Goal: Communication & Community: Participate in discussion

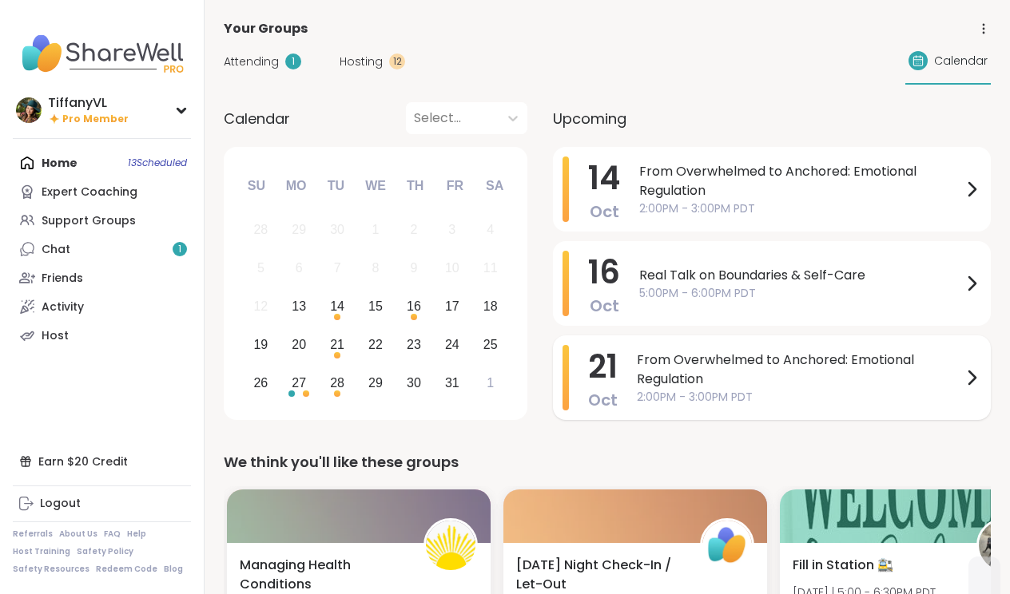
scroll to position [10, 0]
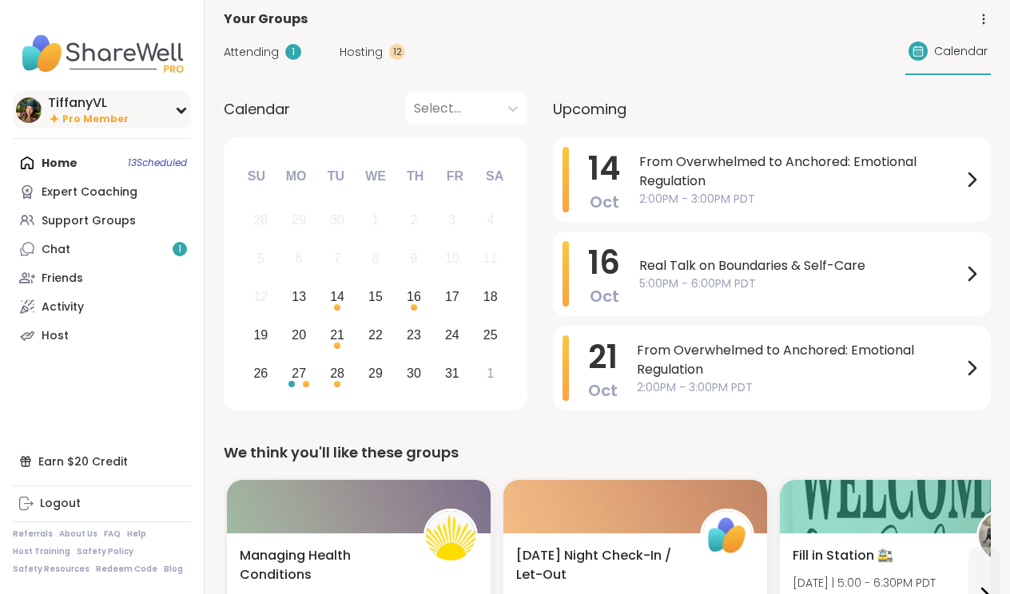
click at [94, 108] on div "TiffanyVL" at bounding box center [88, 103] width 81 height 18
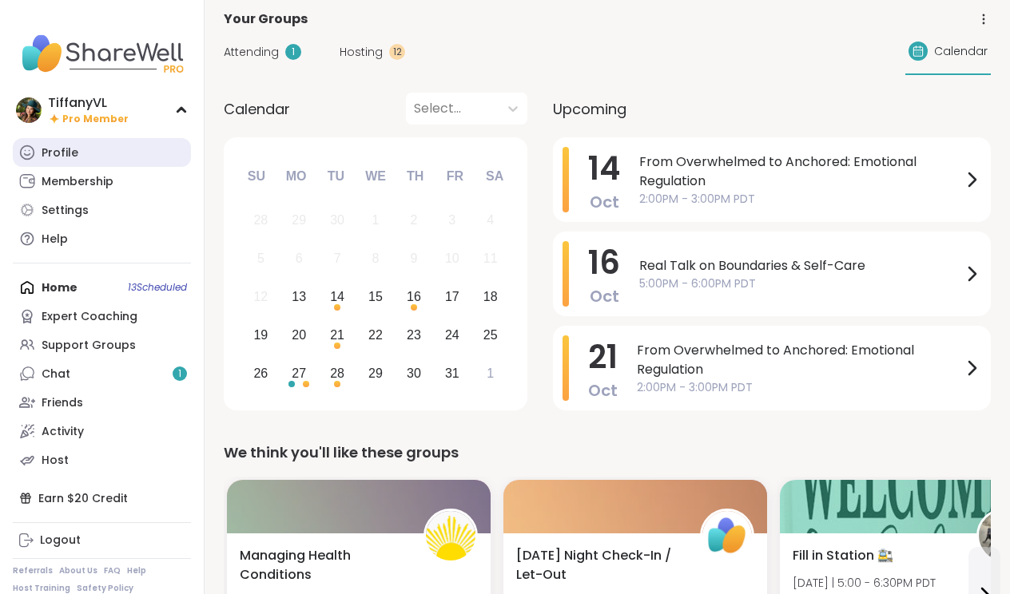
click at [42, 146] on div "Profile" at bounding box center [60, 153] width 37 height 16
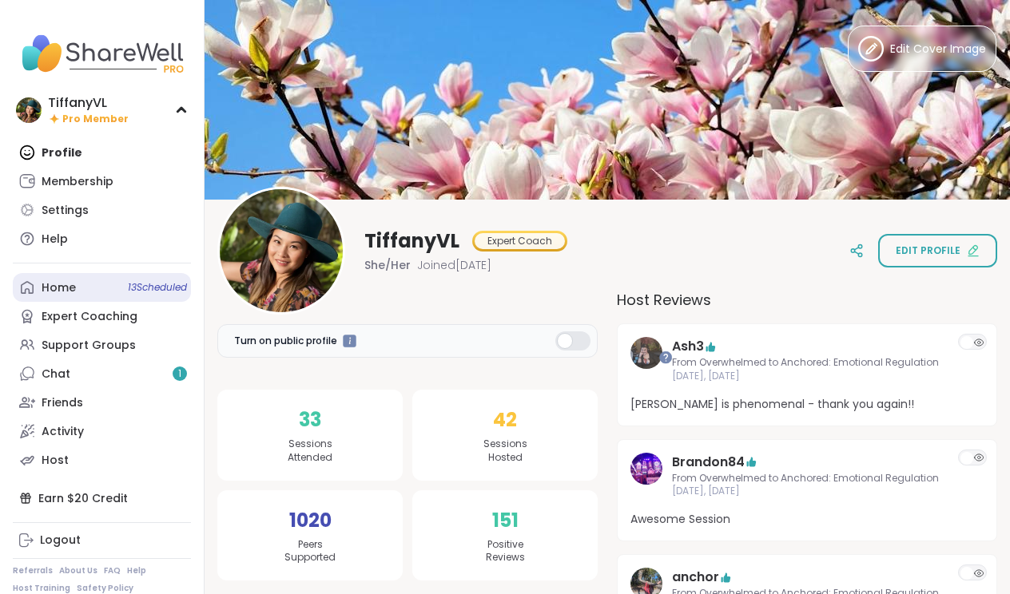
click at [72, 288] on div "Home 13 Scheduled" at bounding box center [59, 288] width 34 height 16
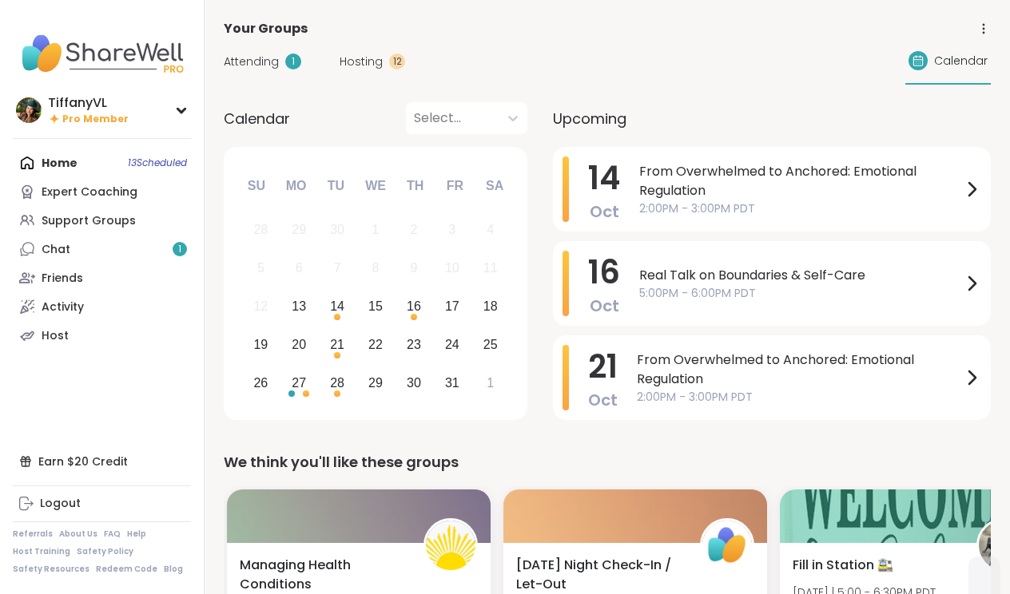
click at [590, 116] on span "Upcoming" at bounding box center [590, 119] width 74 height 22
click at [594, 125] on span "Upcoming" at bounding box center [590, 119] width 74 height 22
click at [956, 56] on span "Calendar" at bounding box center [961, 61] width 54 height 17
click at [954, 58] on span "Calendar" at bounding box center [961, 61] width 54 height 17
click at [983, 35] on icon at bounding box center [983, 29] width 14 height 14
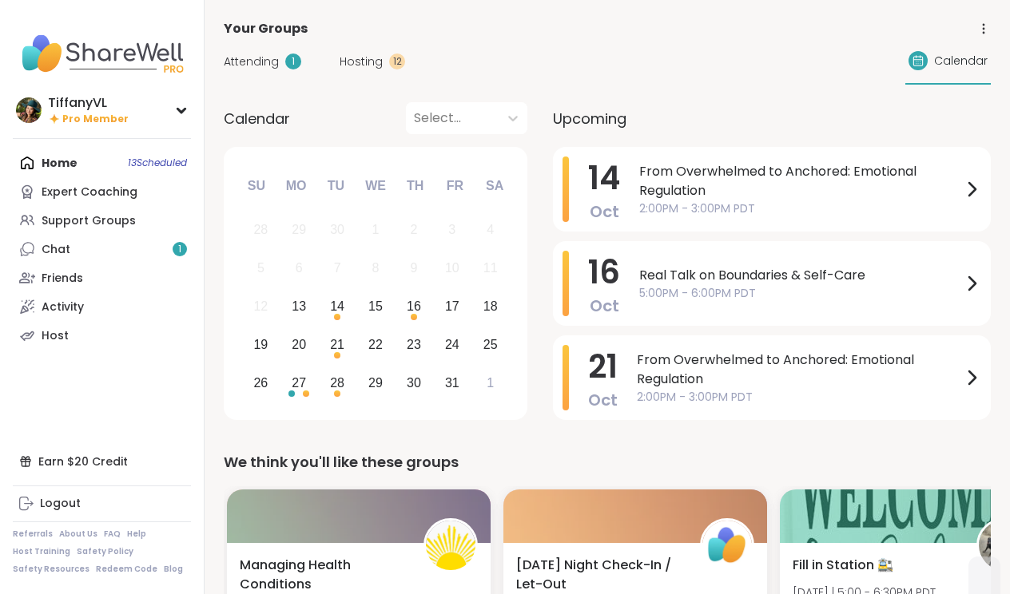
click at [693, 58] on div "Attending 1 Hosting 12 Calendar" at bounding box center [607, 61] width 767 height 46
click at [61, 163] on div "Home 13 Scheduled Expert Coaching Support Groups Chat 1 Friends Activity Host" at bounding box center [102, 249] width 178 height 201
click at [153, 161] on div "Home 13 Scheduled Expert Coaching Support Groups Chat 1 Friends Activity Host" at bounding box center [102, 249] width 178 height 201
click at [290, 380] on div "27" at bounding box center [299, 383] width 34 height 34
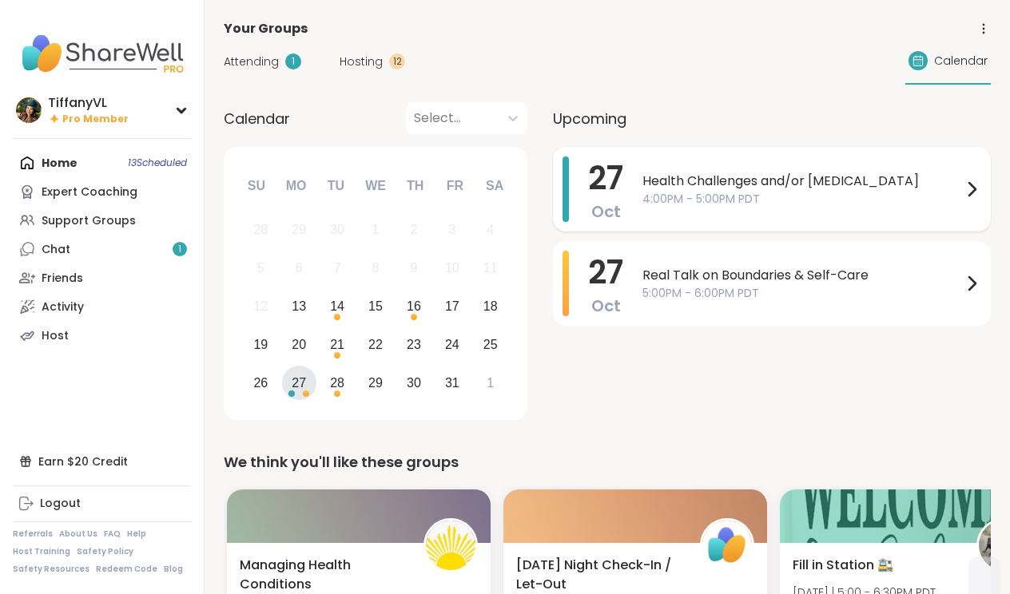
click at [799, 192] on span "4:00PM - 5:00PM PDT" at bounding box center [802, 199] width 320 height 17
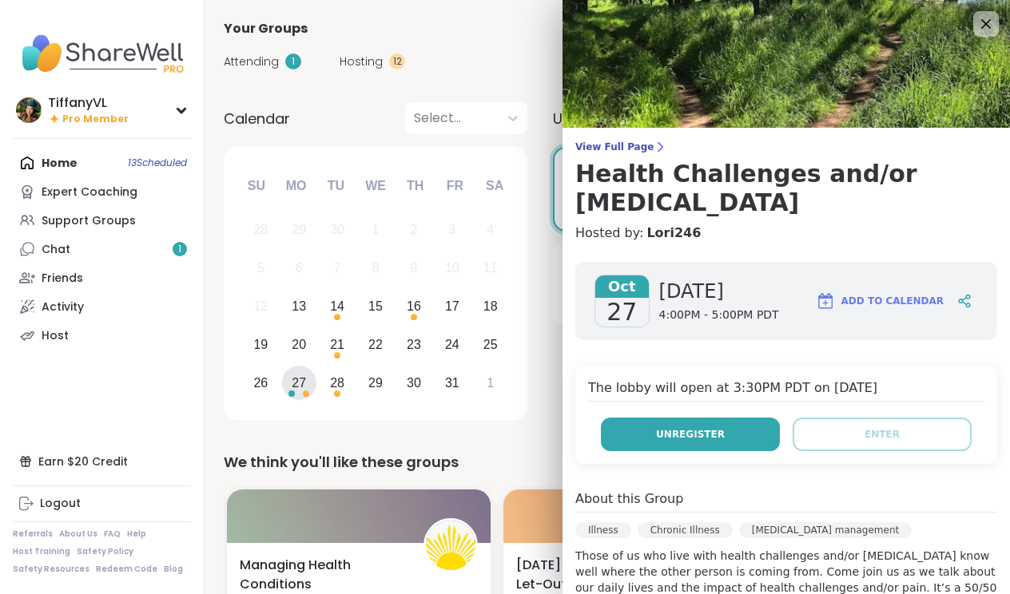
click at [718, 427] on span "Unregister" at bounding box center [690, 434] width 69 height 14
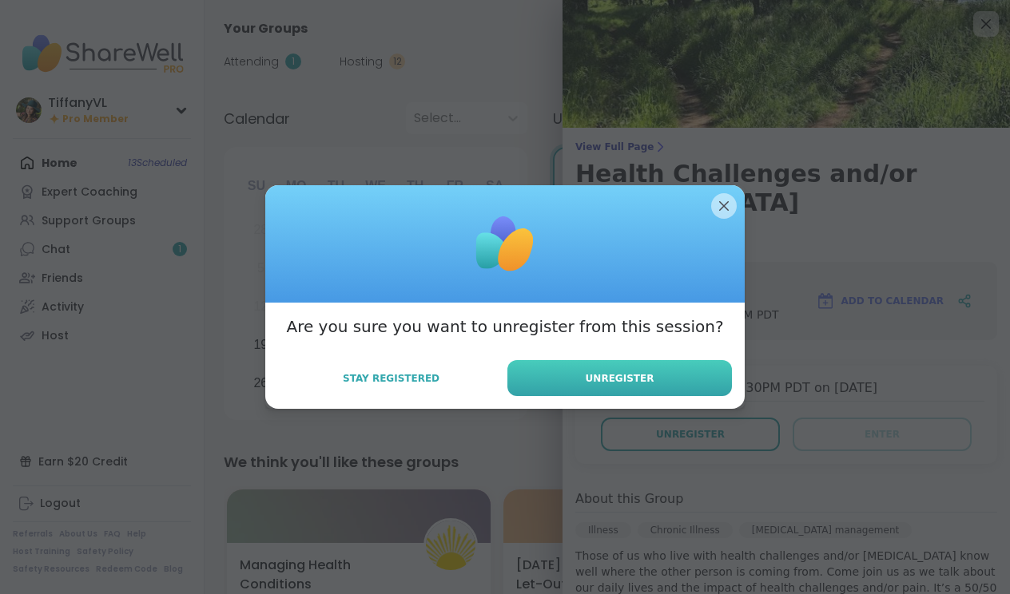
click at [658, 367] on button "Unregister" at bounding box center [619, 378] width 225 height 36
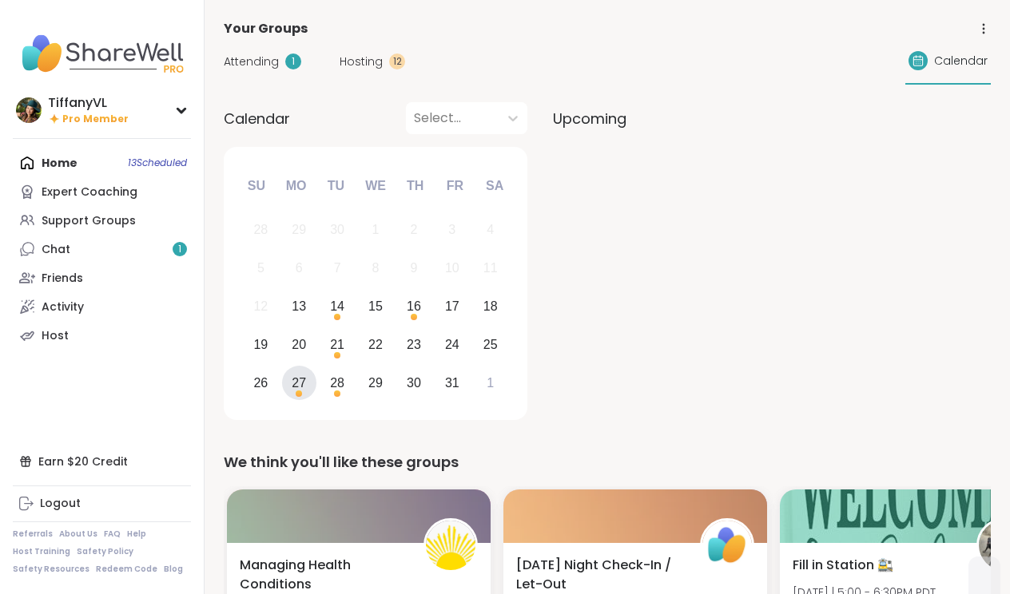
click at [593, 126] on span "Upcoming" at bounding box center [590, 119] width 74 height 22
click at [296, 392] on div "Choose Monday, October 27th, 2025" at bounding box center [299, 394] width 6 height 6
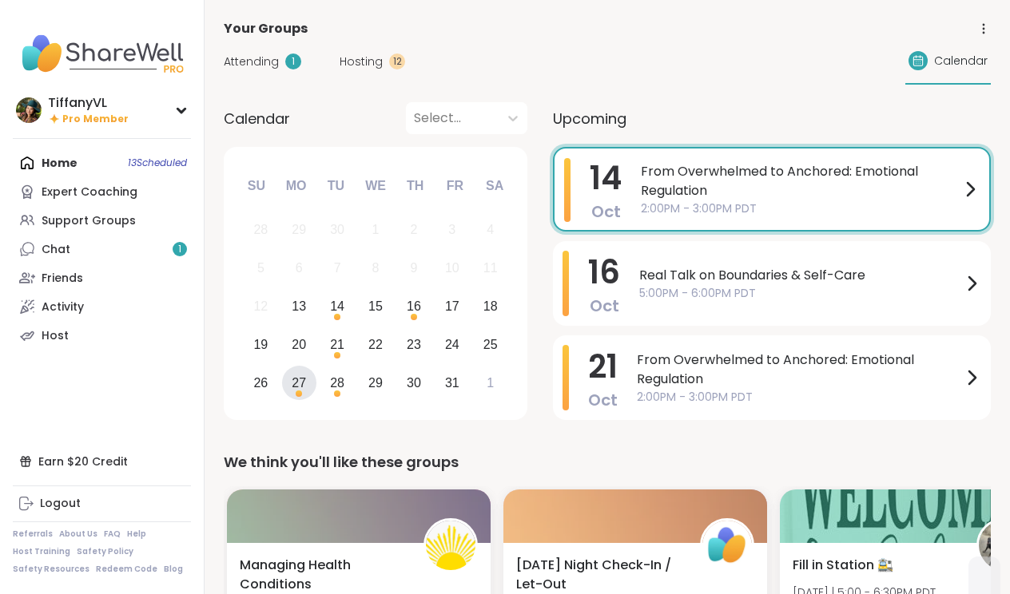
click at [291, 394] on div "27" at bounding box center [299, 383] width 34 height 34
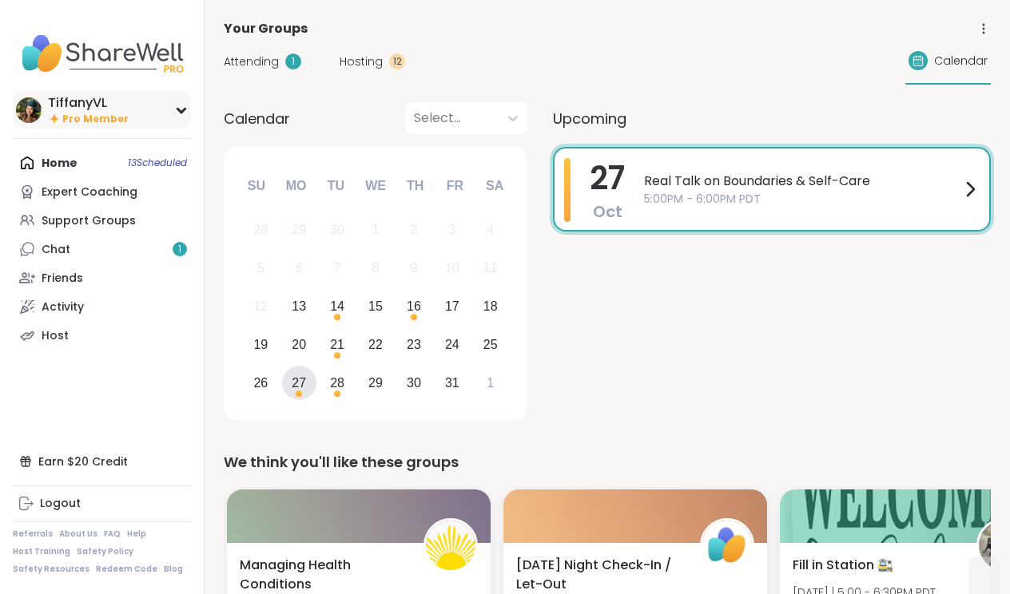
click at [125, 110] on div "TiffanyVL Pro Member" at bounding box center [102, 110] width 178 height 38
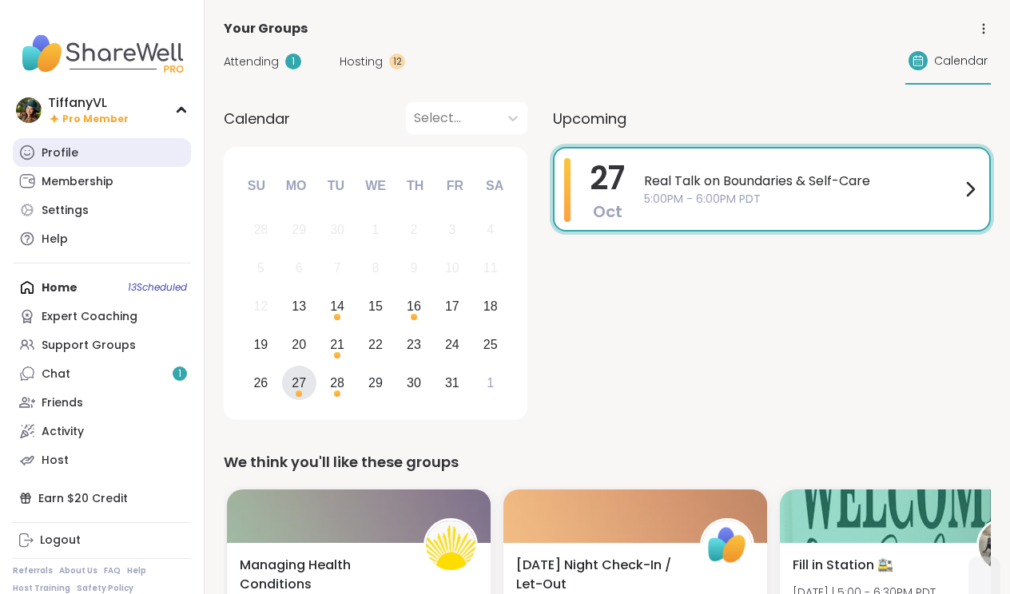
click at [100, 148] on link "Profile" at bounding box center [102, 152] width 178 height 29
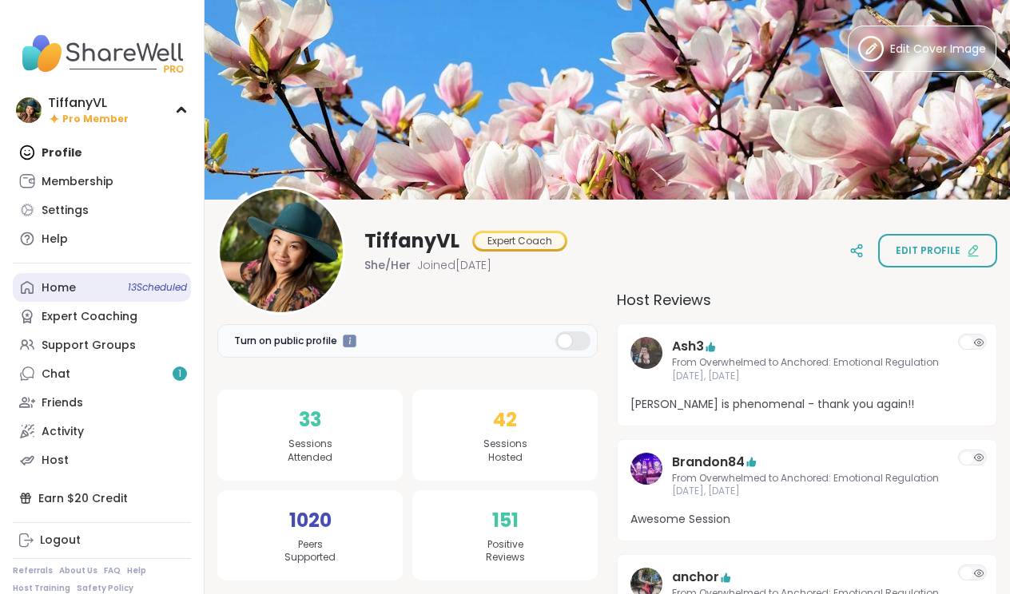
click at [155, 288] on span "13 Scheduled" at bounding box center [157, 287] width 59 height 13
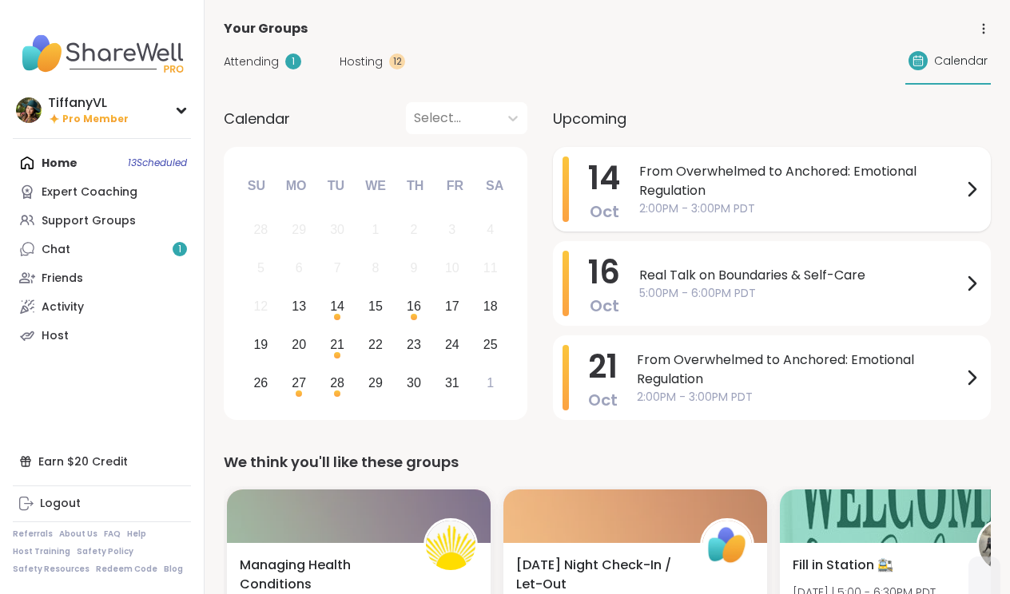
click at [749, 167] on span "From Overwhelmed to Anchored: Emotional Regulation" at bounding box center [800, 181] width 323 height 38
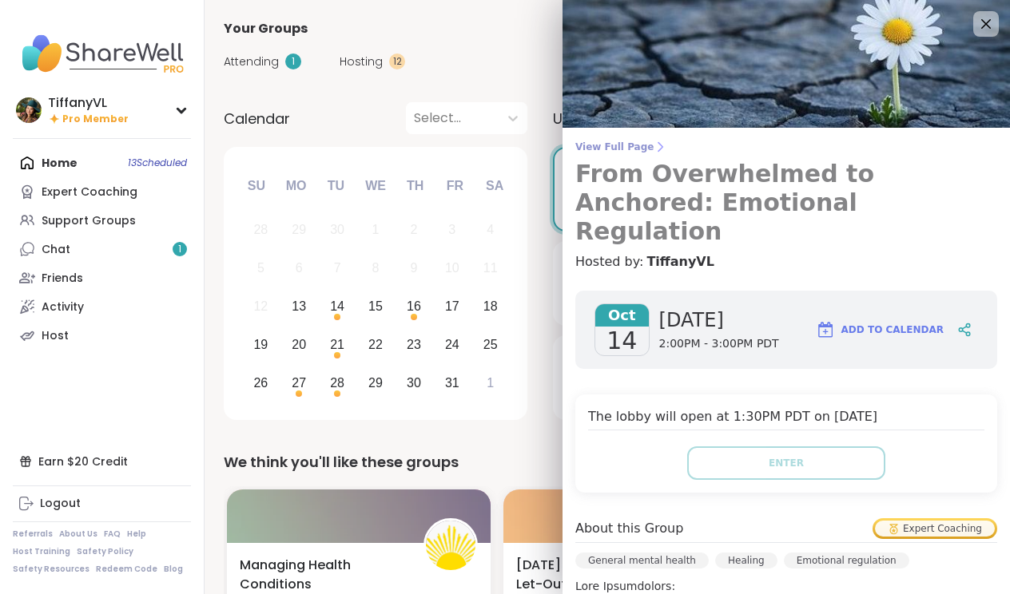
click at [780, 194] on h3 "From Overwhelmed to Anchored: Emotional Regulation" at bounding box center [786, 203] width 422 height 86
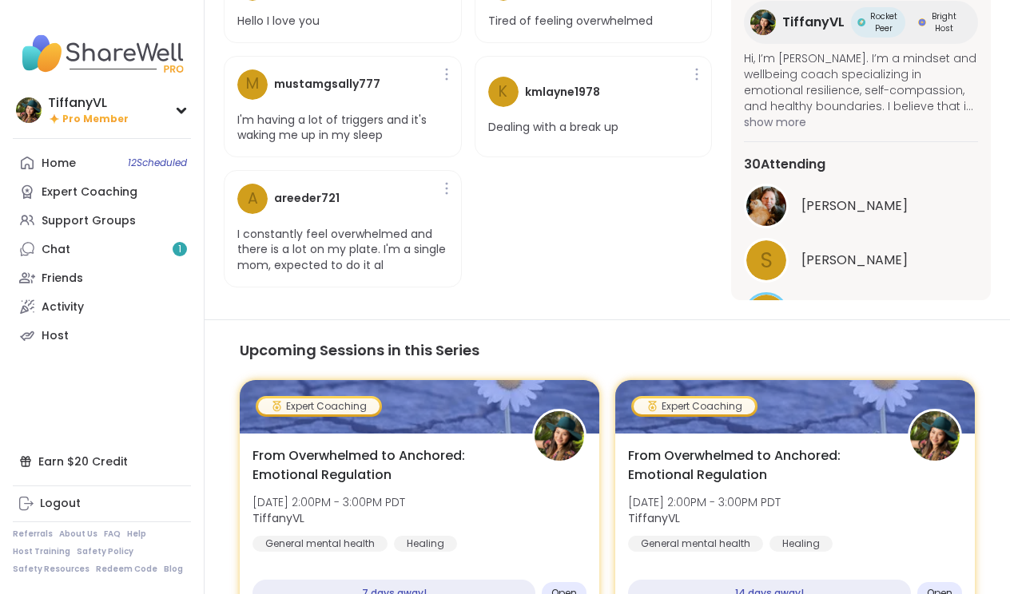
scroll to position [89, 0]
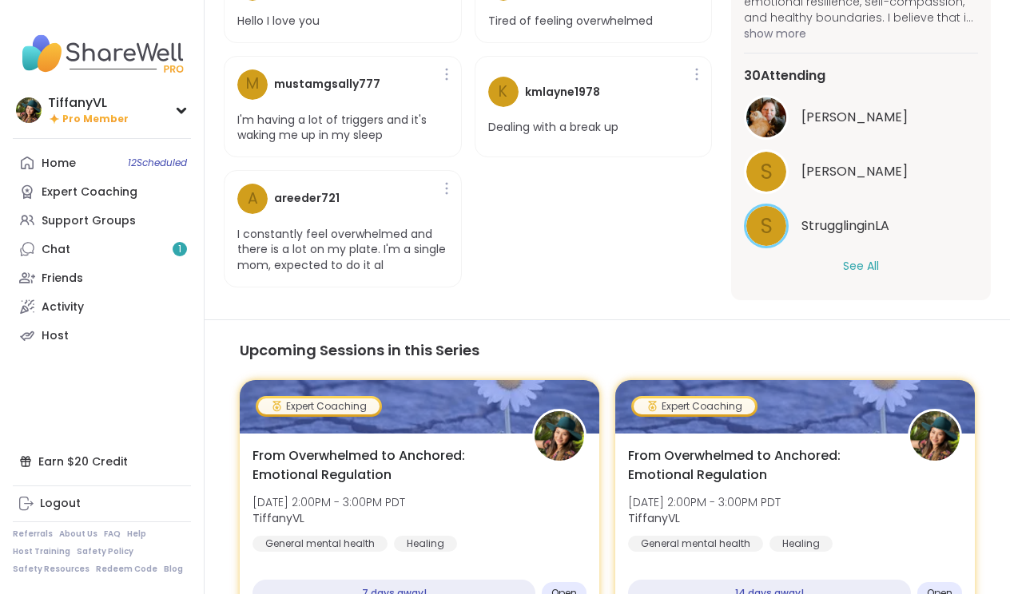
click at [869, 268] on button "See All" at bounding box center [861, 266] width 36 height 17
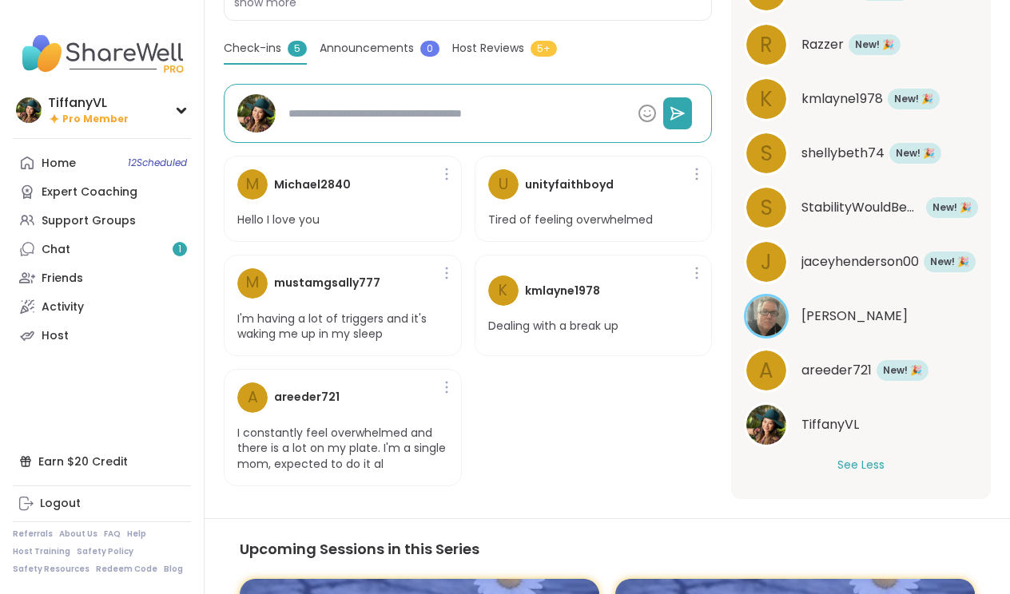
scroll to position [494, 0]
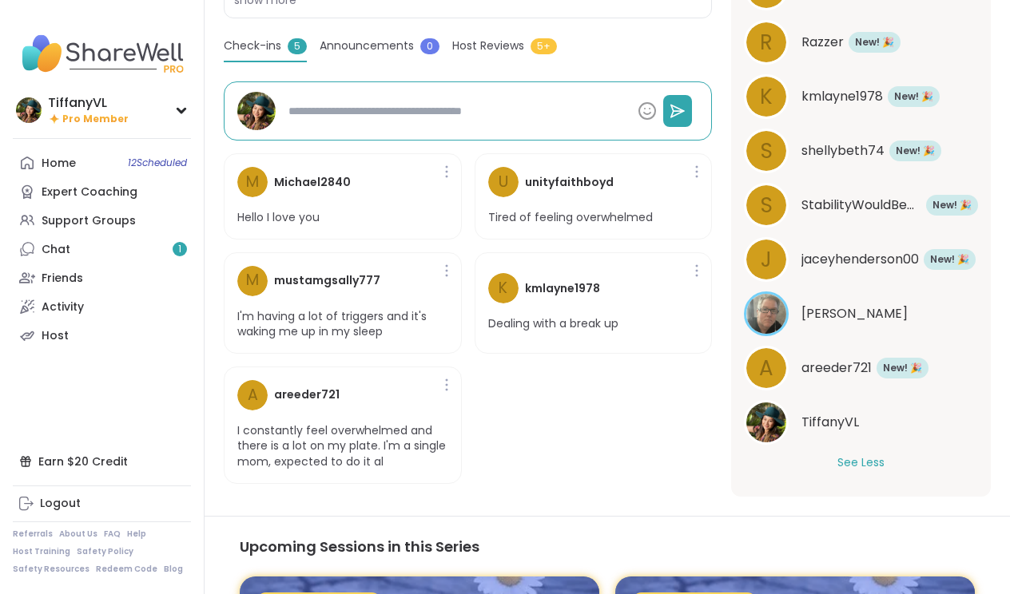
click at [623, 463] on div "M Michael2840 Hello I love you u unityfaithboyd Tired of feeling overwhelmed m …" at bounding box center [468, 319] width 488 height 356
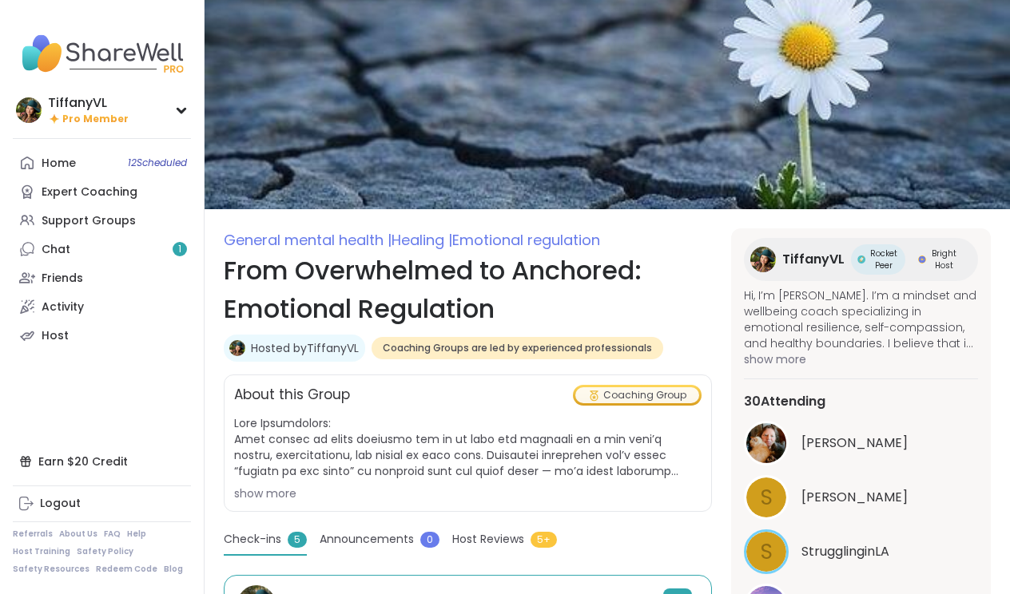
scroll to position [0, 0]
type textarea "*"
click at [96, 252] on link "Chat 1" at bounding box center [102, 249] width 178 height 29
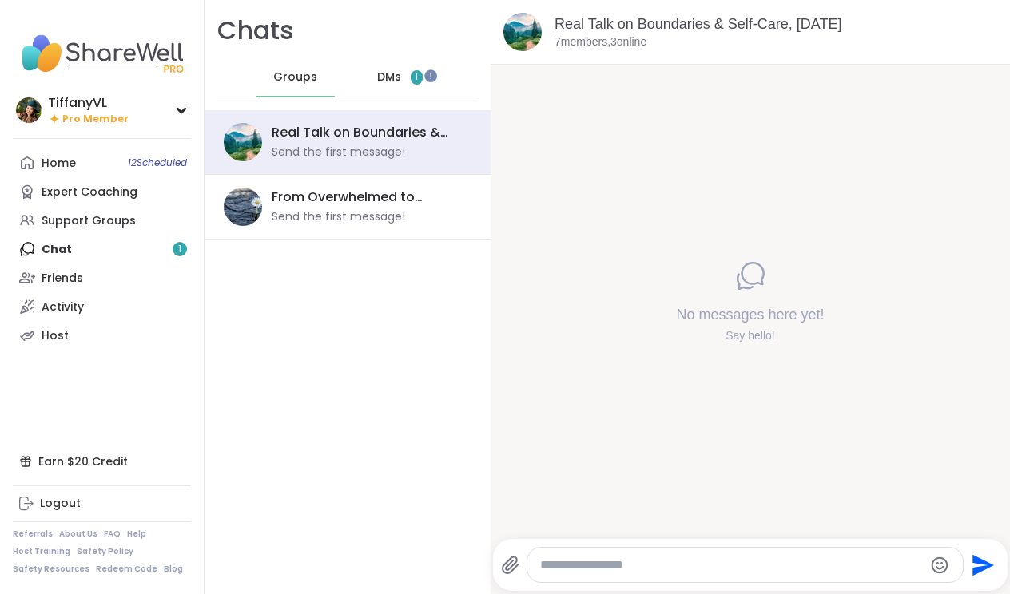
click at [394, 82] on span "DMs" at bounding box center [389, 78] width 24 height 16
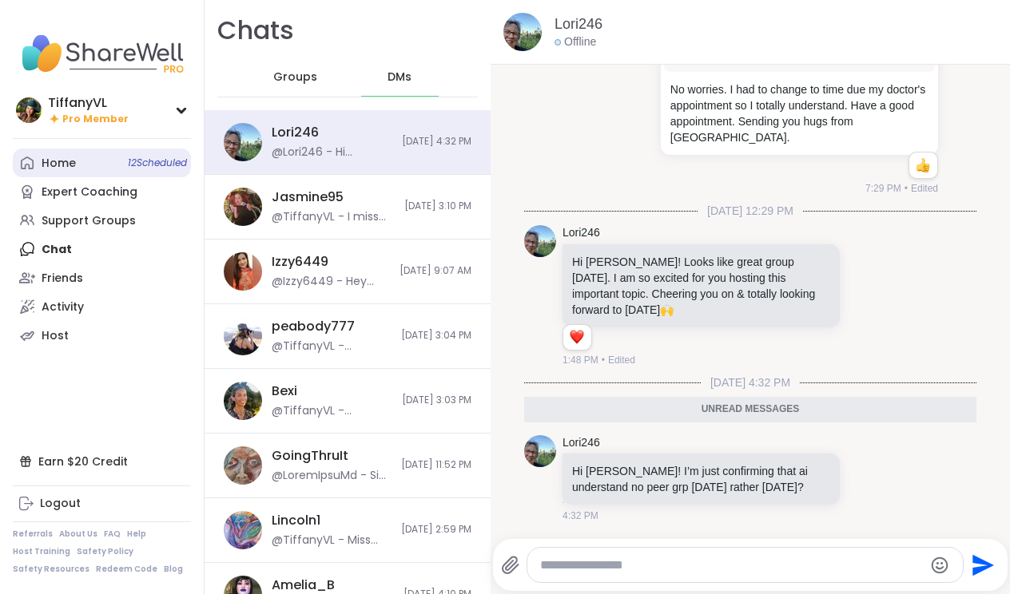
click at [142, 165] on span "12 Scheduled" at bounding box center [157, 163] width 59 height 13
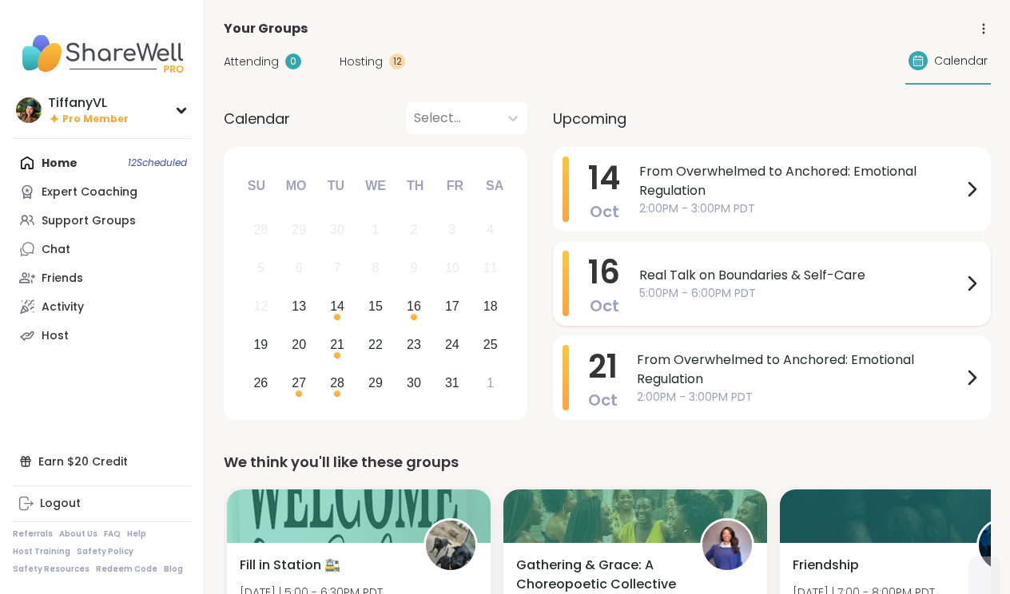
click at [749, 271] on span "Real Talk on Boundaries & Self-Care" at bounding box center [800, 275] width 323 height 19
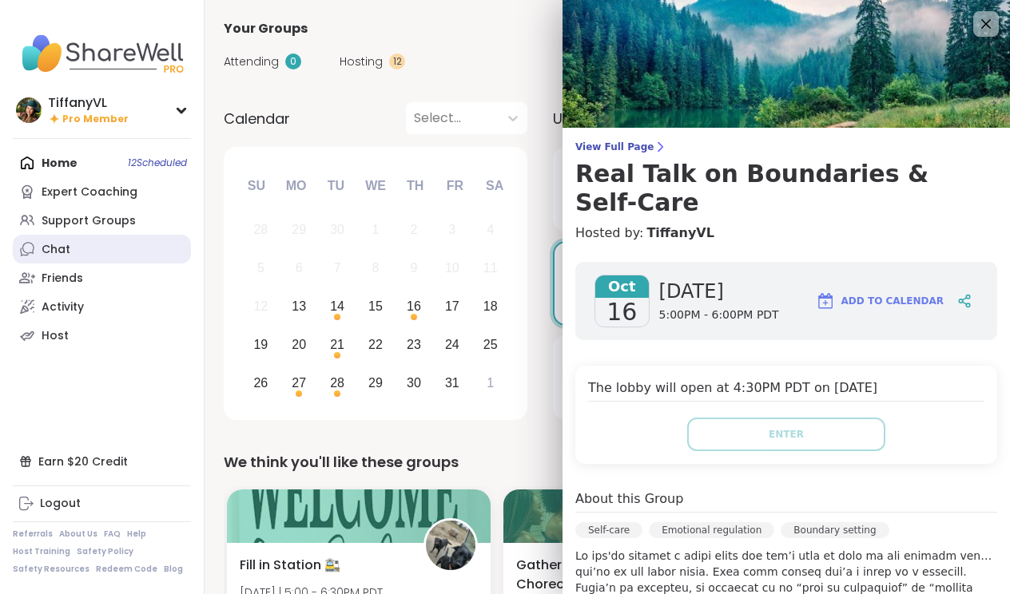
click at [77, 252] on link "Chat" at bounding box center [102, 249] width 178 height 29
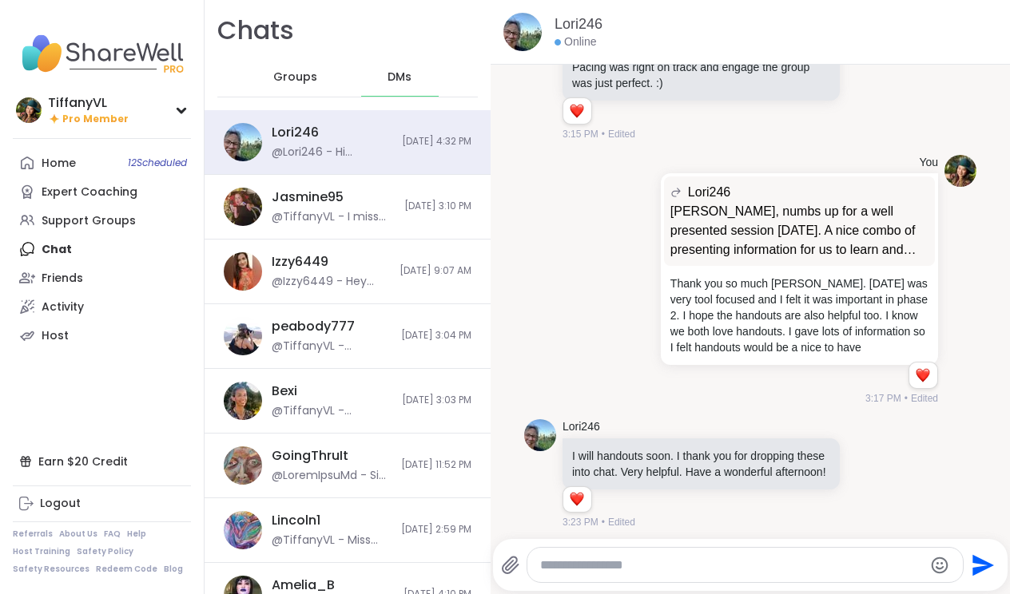
scroll to position [34640, 0]
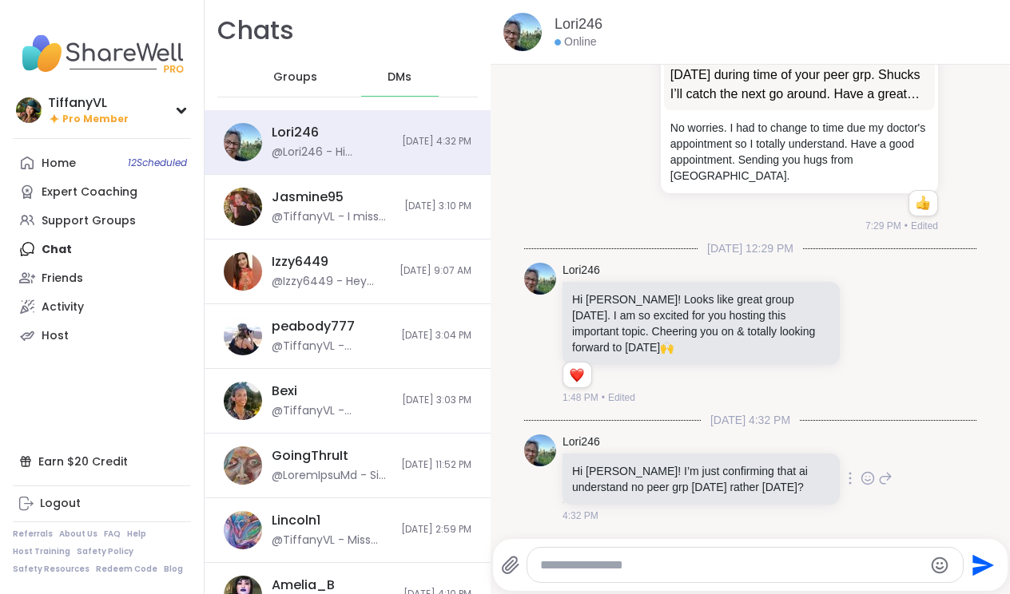
click at [881, 477] on icon at bounding box center [885, 478] width 14 height 19
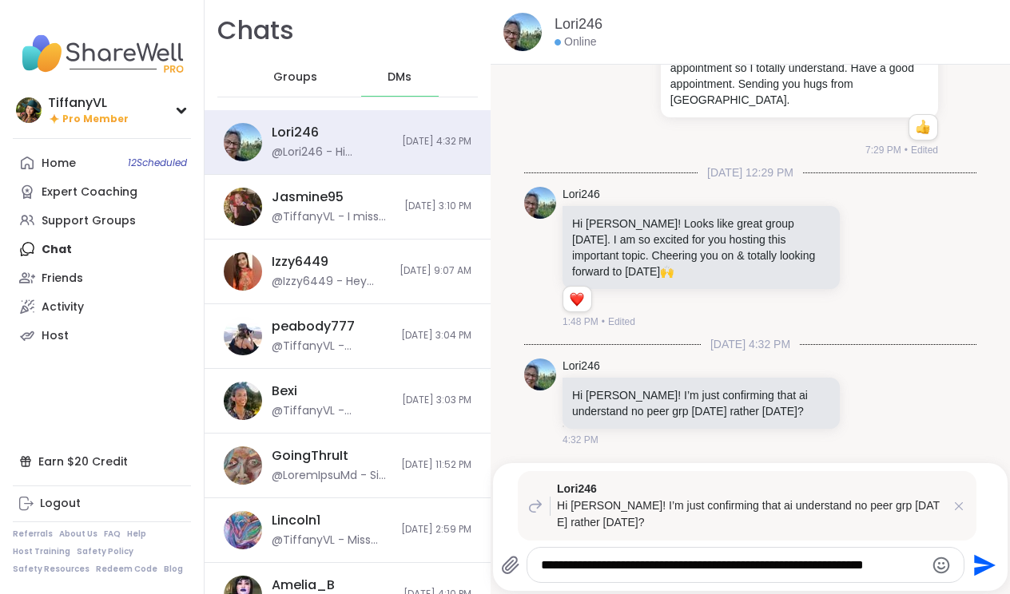
scroll to position [0, 0]
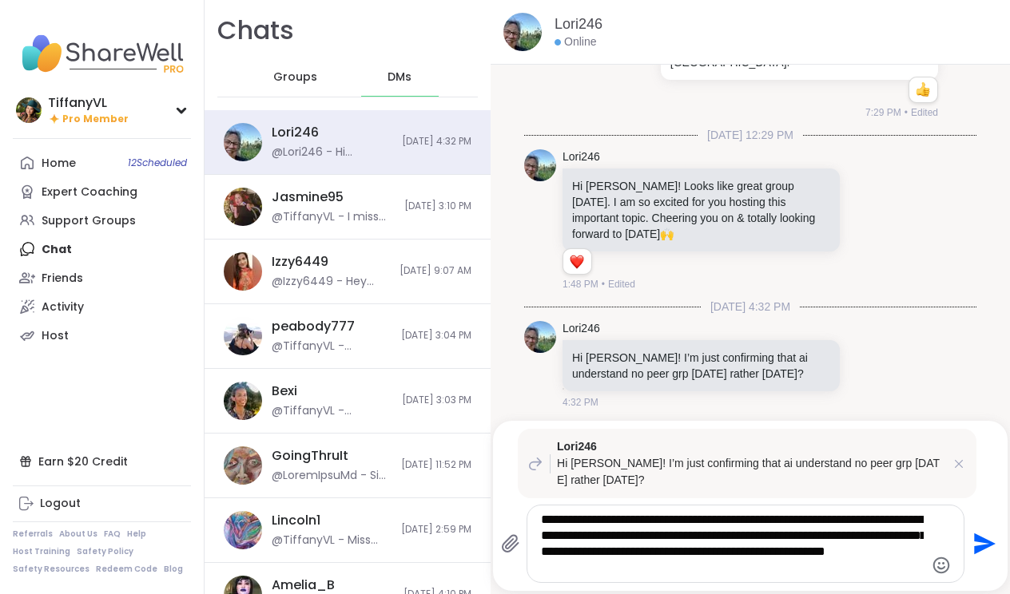
type textarea "**********"
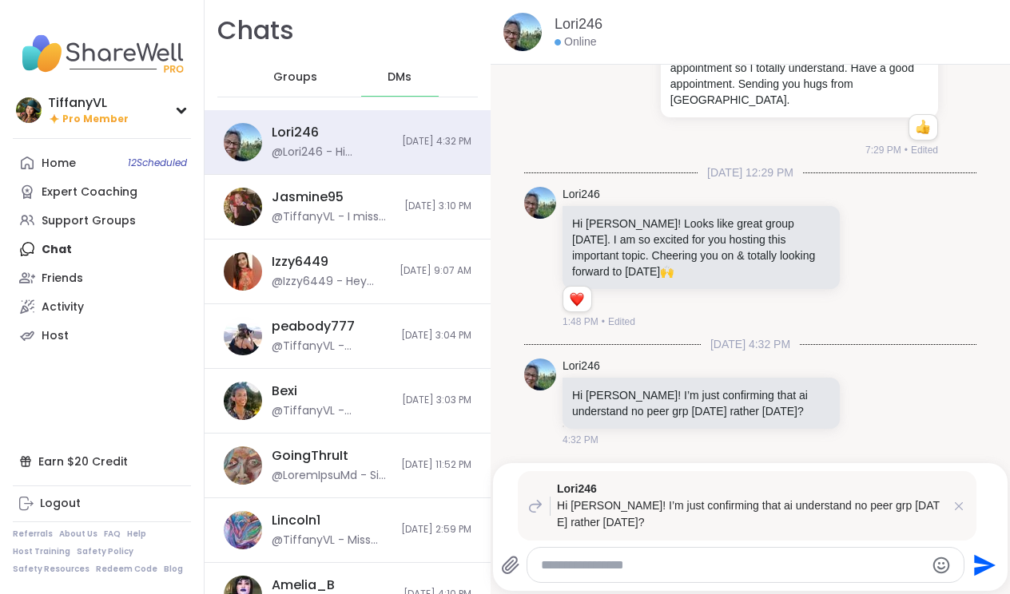
scroll to position [34897, 0]
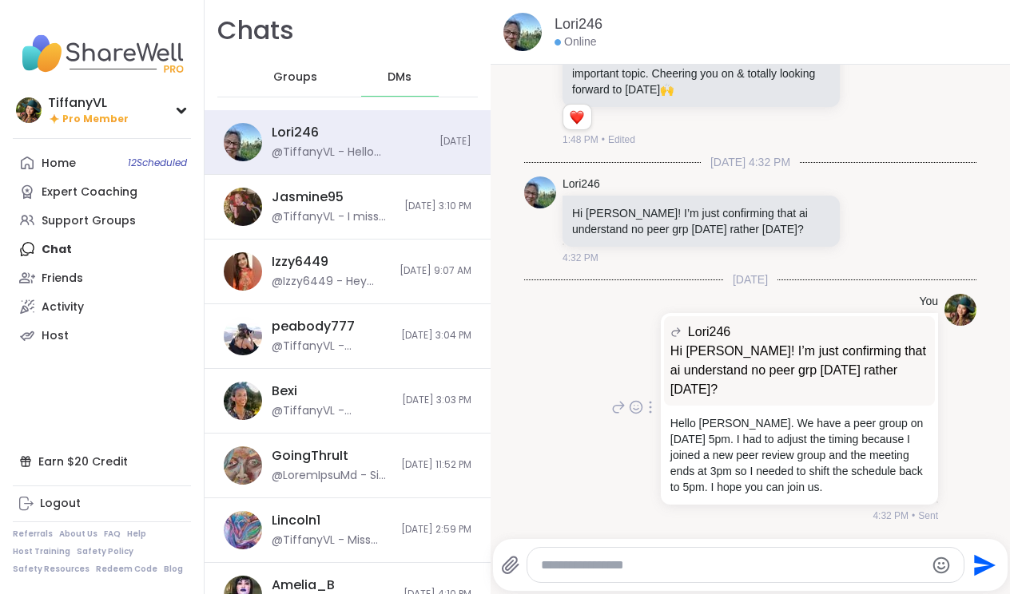
click at [794, 476] on p "Hello Lori. We have a peer group on Oct 16th at 5pm. I had to adjust the timing…" at bounding box center [799, 456] width 258 height 80
